Goal: Information Seeking & Learning: Learn about a topic

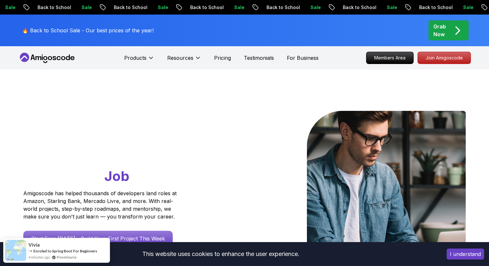
click at [49, 58] on icon at bounding box center [50, 58] width 4 height 4
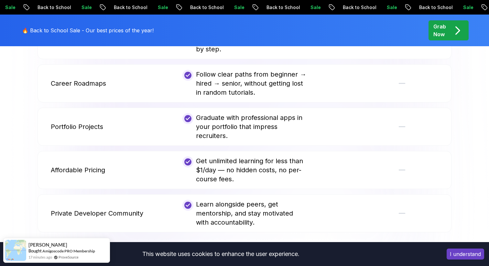
scroll to position [1484, 0]
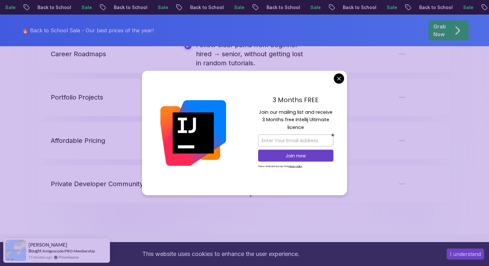
click at [465, 258] on button "I understand" at bounding box center [466, 254] width 38 height 11
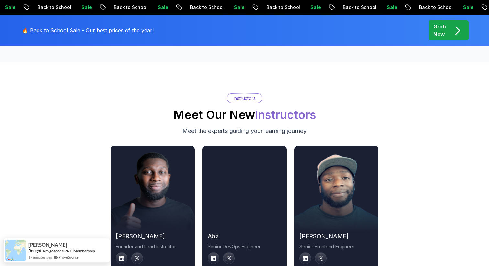
scroll to position [2153, 0]
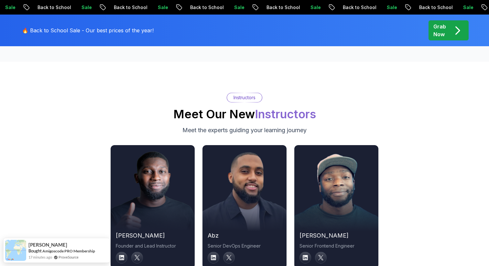
click at [170, 106] on div "Instructors Meet Our New Instructors Meet the experts guiding your learning jou…" at bounding box center [244, 114] width 453 height 42
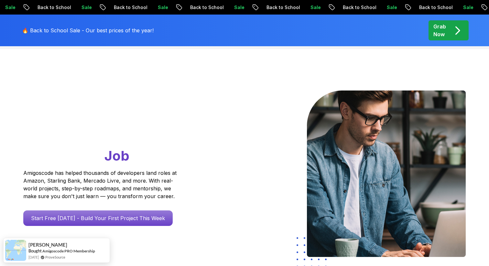
scroll to position [0, 0]
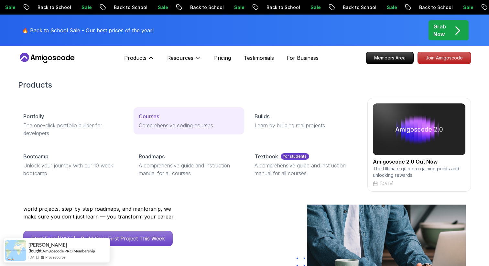
click at [147, 118] on p "Courses" at bounding box center [149, 117] width 20 height 8
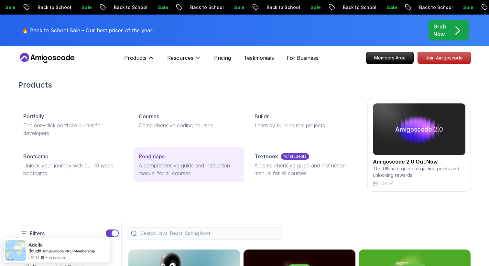
click at [163, 166] on p "A comprehensive guide and instruction manual for all courses" at bounding box center [189, 170] width 100 height 16
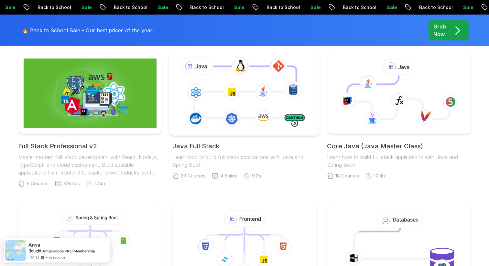
scroll to position [169, 0]
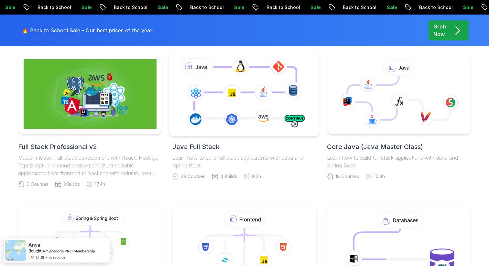
click at [240, 76] on icon at bounding box center [244, 94] width 137 height 76
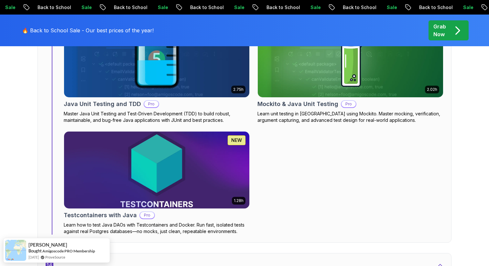
scroll to position [3740, 0]
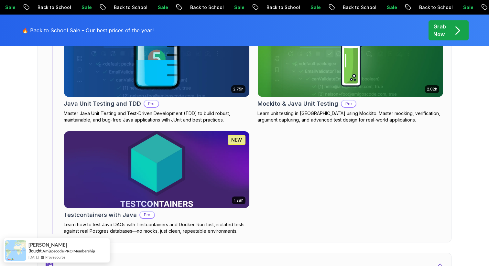
click at [155, 84] on img at bounding box center [157, 58] width 195 height 81
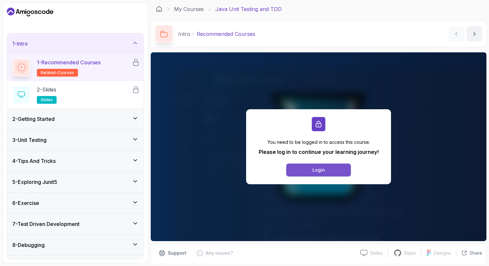
click at [307, 168] on button "Login" at bounding box center [319, 170] width 65 height 13
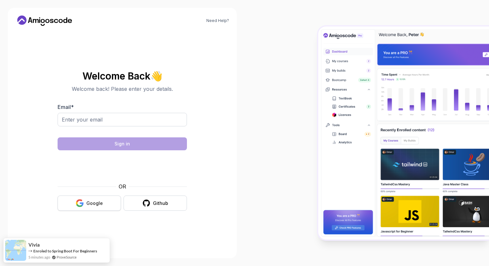
click at [97, 202] on div "Google" at bounding box center [94, 203] width 17 height 6
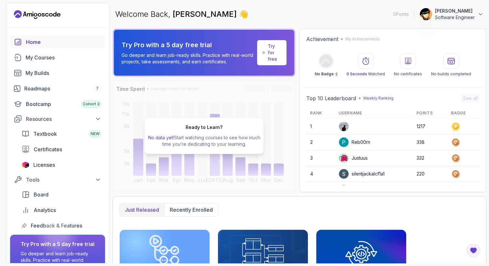
click at [65, 41] on div "Home" at bounding box center [63, 42] width 75 height 8
click at [57, 90] on div "Roadmaps 7" at bounding box center [62, 89] width 77 height 8
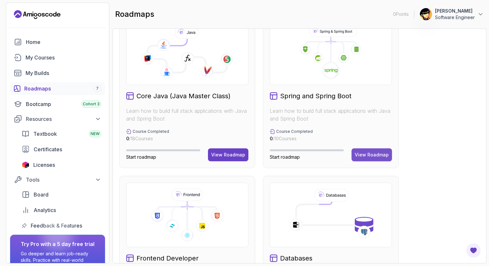
scroll to position [184, 0]
click at [370, 156] on div "View Roadmap" at bounding box center [372, 155] width 34 height 6
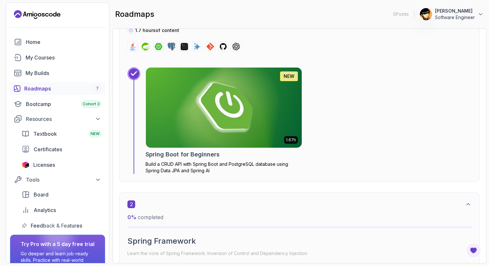
scroll to position [280, 0]
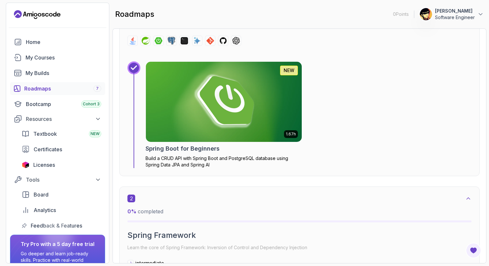
click at [258, 119] on img at bounding box center [224, 102] width 164 height 84
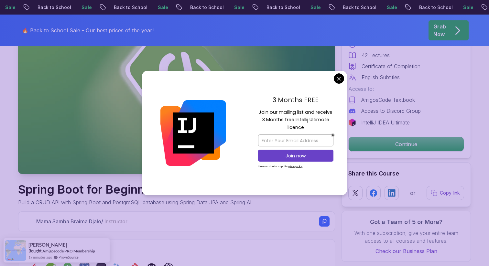
scroll to position [73, 0]
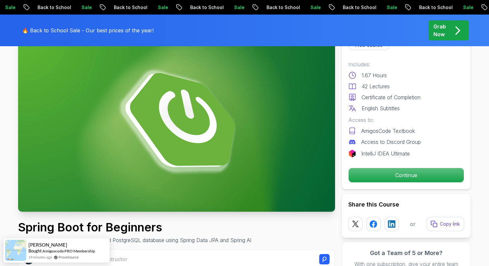
scroll to position [41, 0]
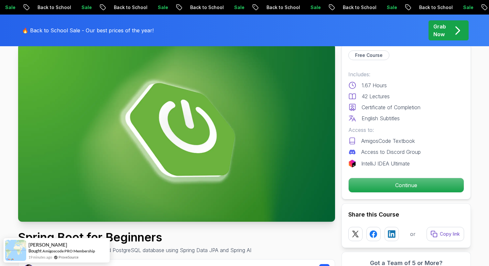
click at [264, 177] on img at bounding box center [176, 133] width 317 height 178
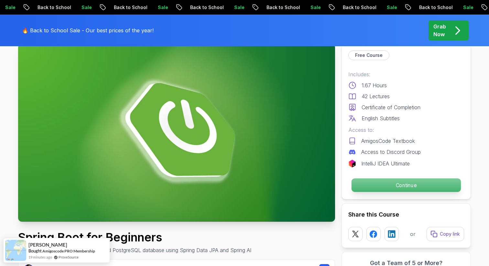
click at [384, 183] on p "Continue" at bounding box center [406, 186] width 109 height 14
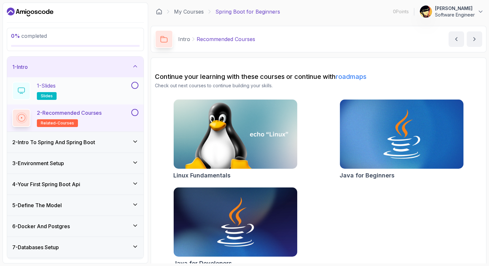
click at [79, 90] on div "1 - Slides slides" at bounding box center [71, 91] width 118 height 18
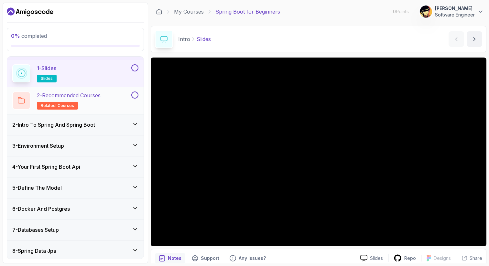
scroll to position [19, 0]
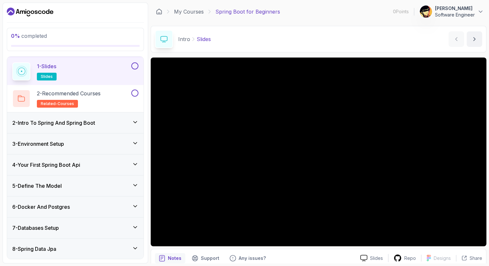
click at [116, 121] on div "2 - Intro To Spring And Spring Boot" at bounding box center [75, 123] width 126 height 8
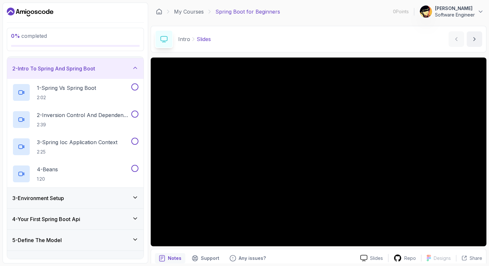
click at [114, 70] on div "2 - Intro To Spring And Spring Boot" at bounding box center [75, 69] width 126 height 8
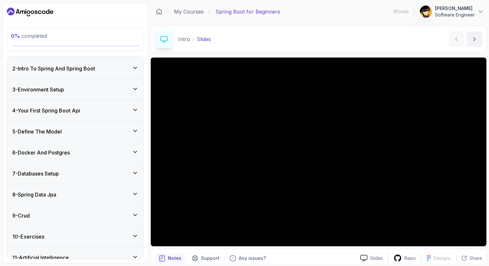
scroll to position [0, 0]
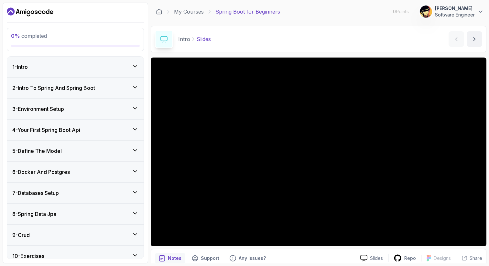
click at [110, 62] on div "1 - Intro" at bounding box center [75, 67] width 137 height 21
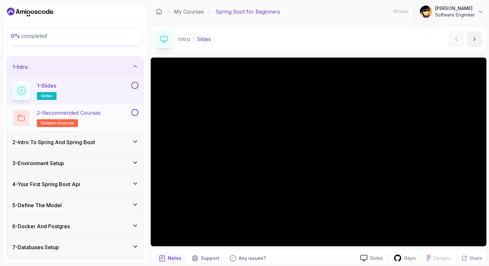
click at [105, 116] on div "2 - Recommended Courses related-courses" at bounding box center [71, 118] width 118 height 18
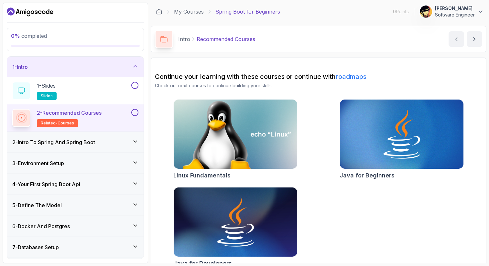
scroll to position [11, 0]
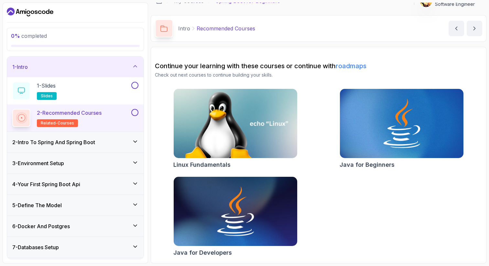
click at [100, 60] on div "1 - Intro" at bounding box center [75, 67] width 137 height 21
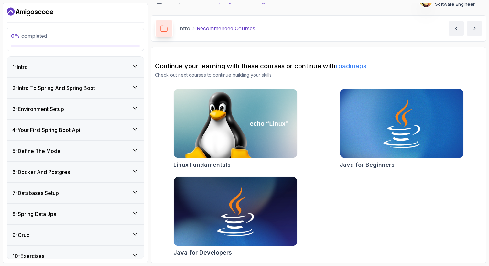
click at [79, 85] on h3 "2 - Intro To Spring And Spring Boot" at bounding box center [53, 88] width 83 height 8
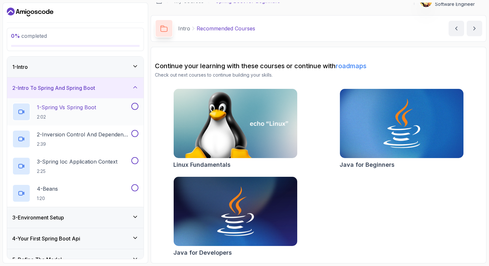
click at [77, 118] on p "2:02" at bounding box center [66, 117] width 59 height 6
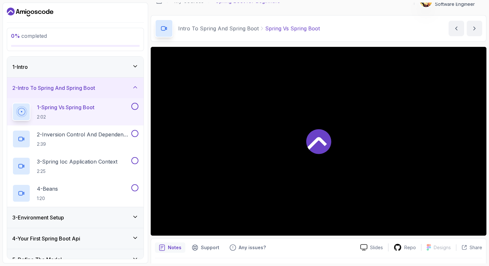
click at [334, 141] on div at bounding box center [319, 141] width 336 height 189
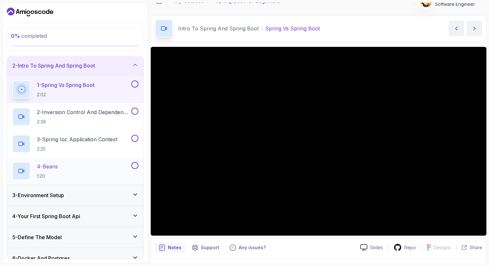
scroll to position [30, 0]
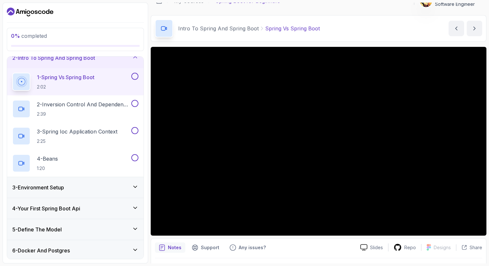
click at [118, 188] on div "3 - Environment Setup" at bounding box center [75, 188] width 126 height 8
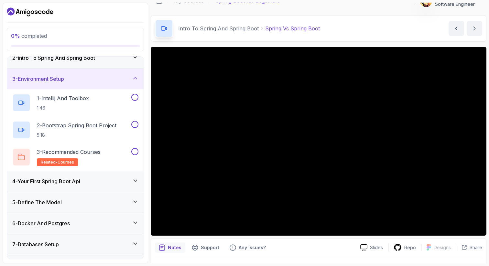
click at [110, 80] on div "3 - Environment Setup" at bounding box center [75, 79] width 126 height 8
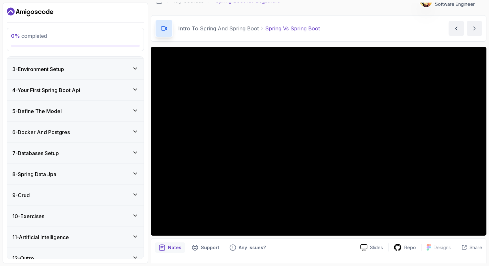
scroll to position [50, 0]
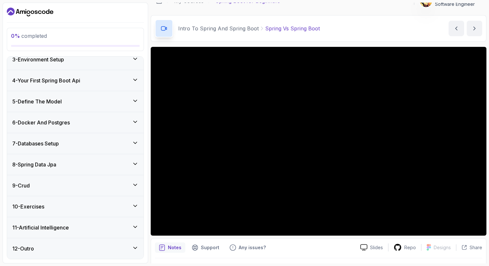
click at [80, 229] on div "11 - Artificial Intelligence" at bounding box center [75, 228] width 126 height 8
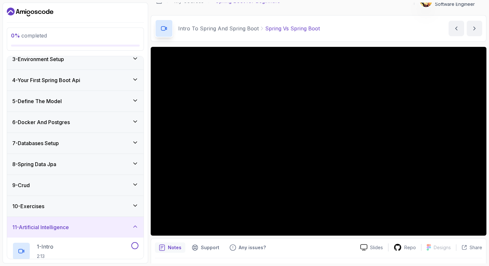
click at [82, 223] on div "11 - Artificial Intelligence" at bounding box center [75, 227] width 137 height 21
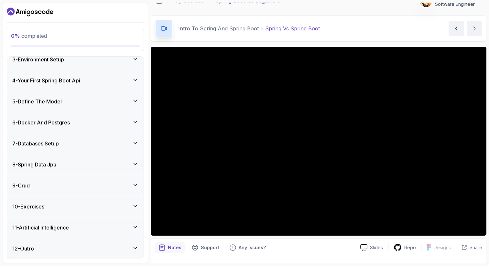
click at [86, 201] on div "10 - Exercises" at bounding box center [75, 207] width 137 height 21
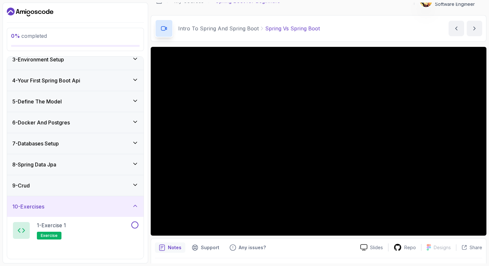
click at [86, 202] on div "10 - Exercises" at bounding box center [75, 207] width 137 height 21
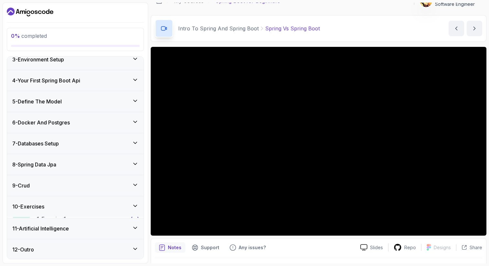
click at [88, 193] on div "9 - Crud" at bounding box center [75, 185] width 137 height 21
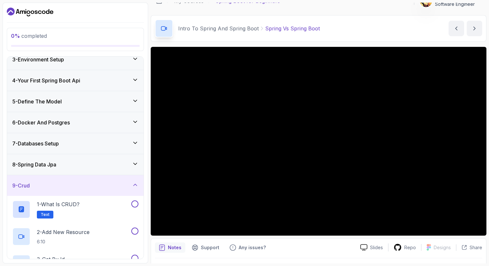
click at [89, 186] on div "9 - Crud" at bounding box center [75, 186] width 126 height 8
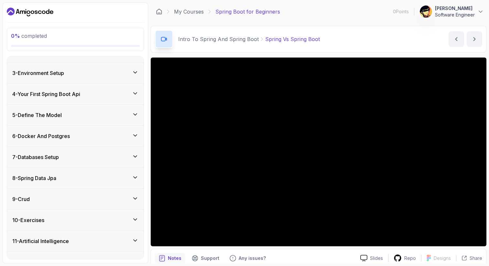
scroll to position [43, 0]
